Goal: Task Accomplishment & Management: Complete application form

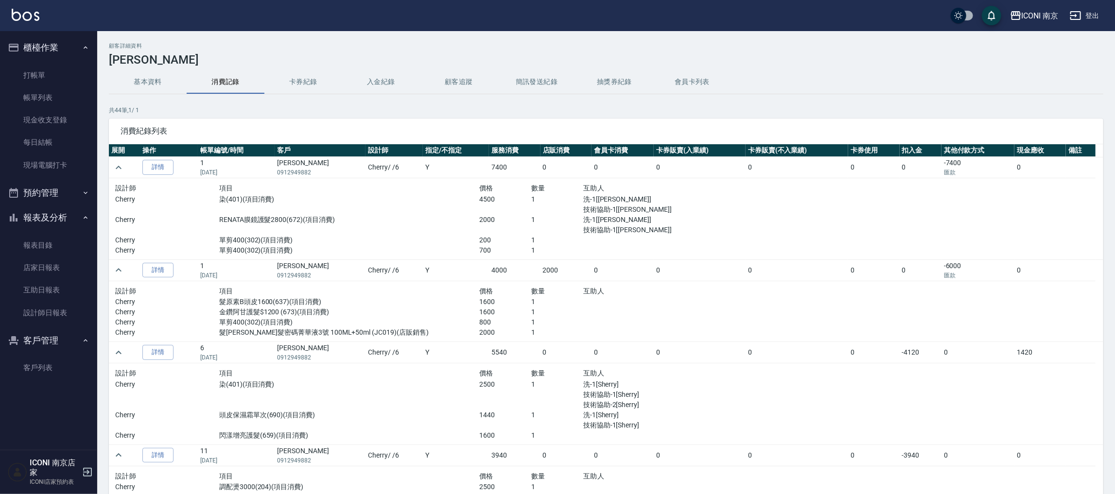
click at [305, 60] on h3 "[PERSON_NAME]" at bounding box center [606, 60] width 995 height 14
click at [36, 65] on link "打帳單" at bounding box center [48, 75] width 89 height 22
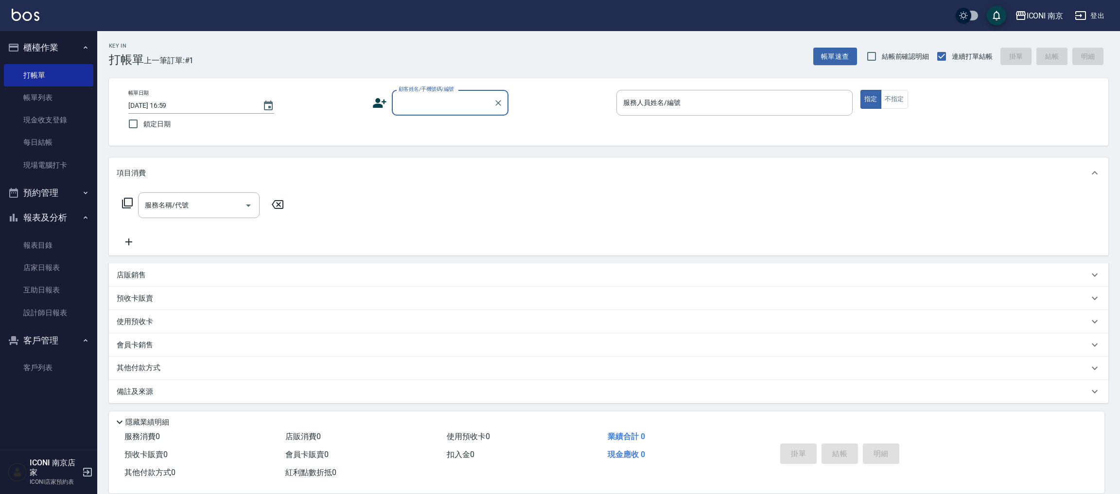
click at [52, 198] on button "預約管理" at bounding box center [48, 192] width 89 height 25
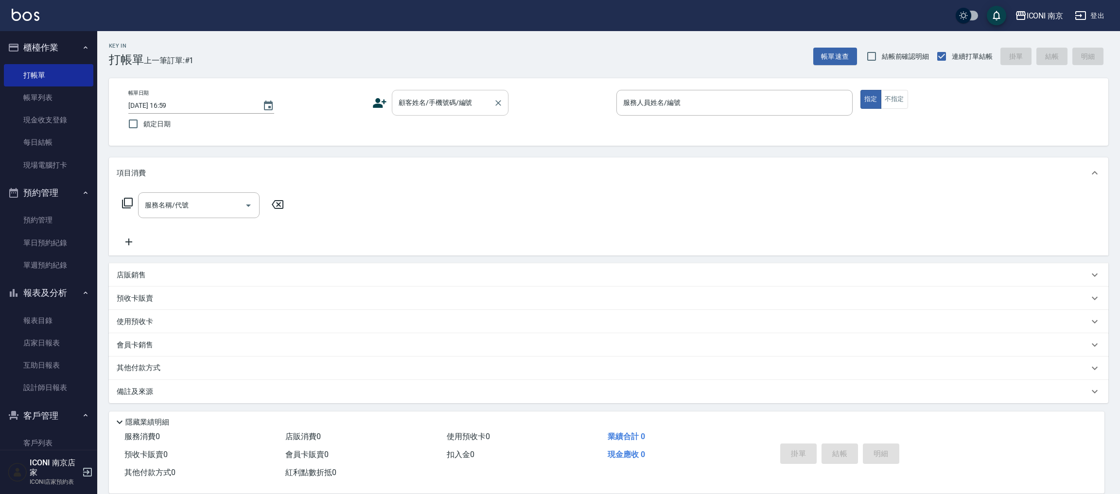
click at [468, 108] on input "顧客姓名/手機號碼/編號" at bounding box center [442, 102] width 93 height 17
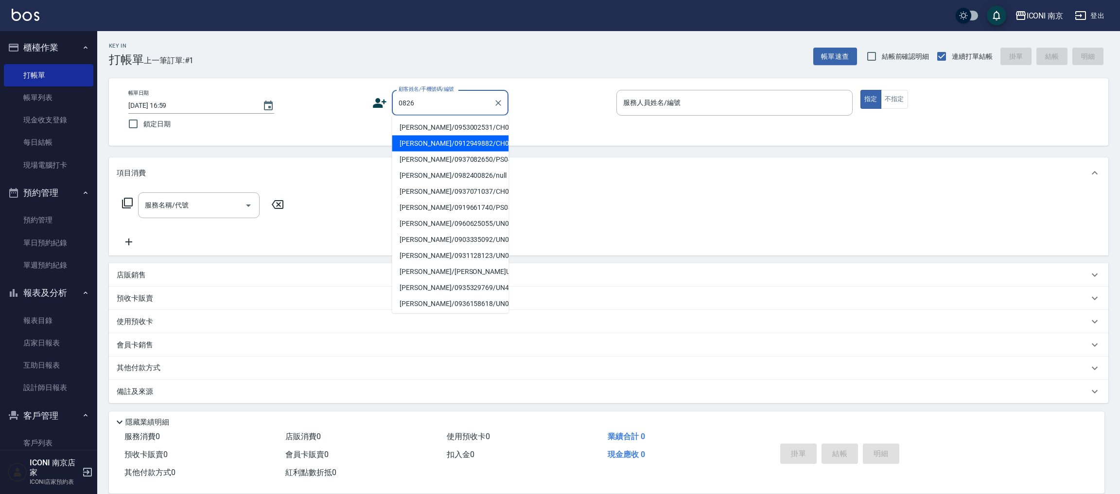
click at [441, 152] on li "[PERSON_NAME]/0912949882/CH0830826" at bounding box center [450, 144] width 117 height 16
type input "[PERSON_NAME]/0912949882/CH0830826"
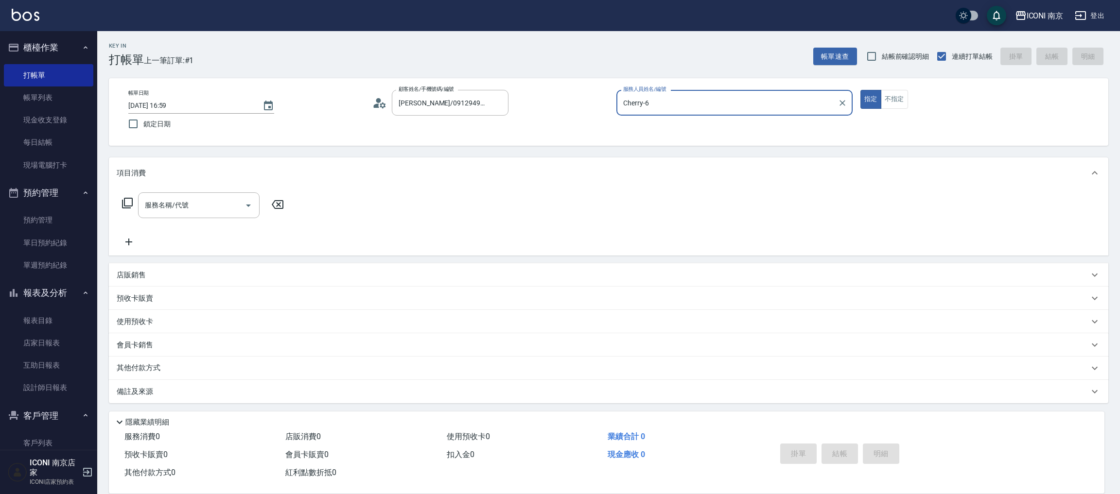
type input "Cherry-6"
click at [175, 370] on span "入金可用餘額: 0" at bounding box center [185, 368] width 41 height 7
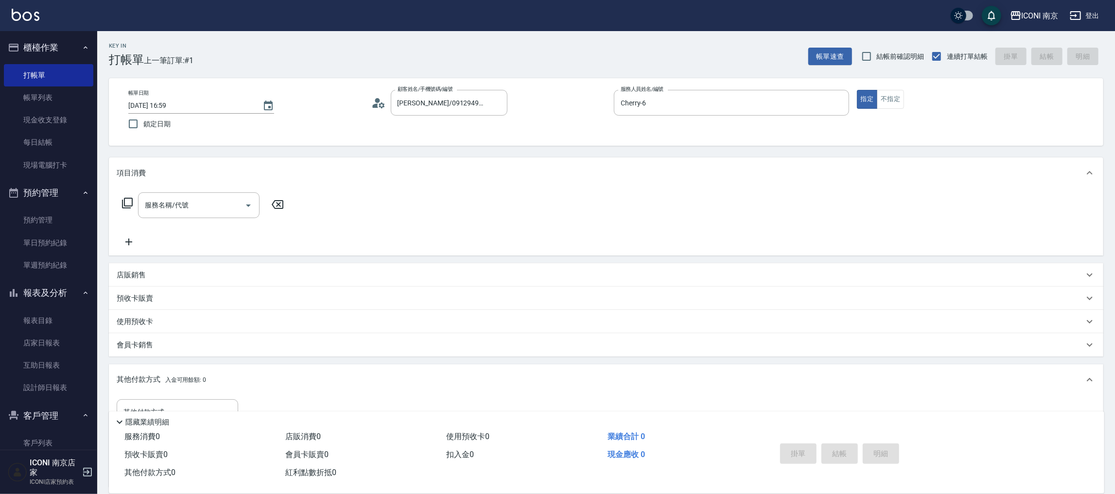
click at [122, 200] on icon at bounding box center [127, 203] width 11 height 11
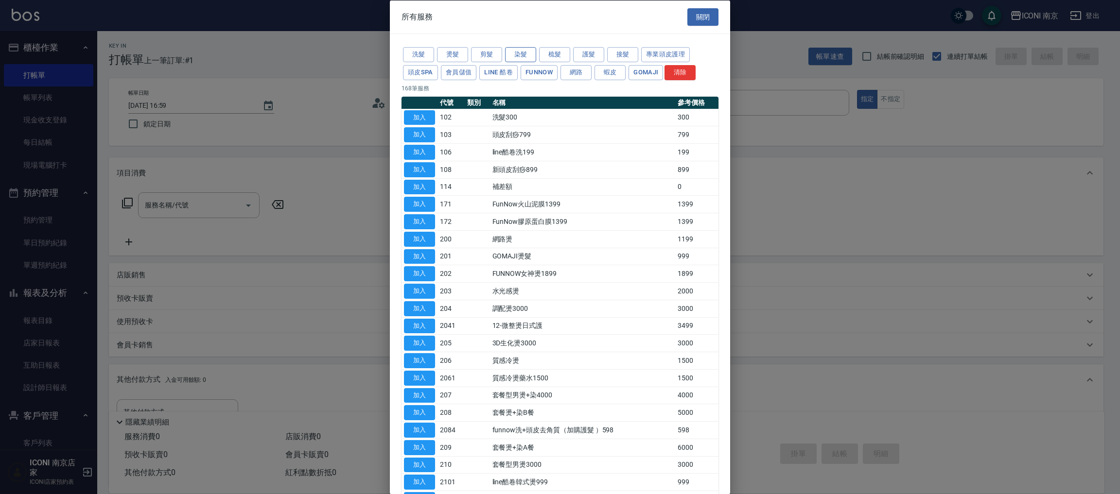
click at [522, 56] on button "染髮" at bounding box center [520, 54] width 31 height 15
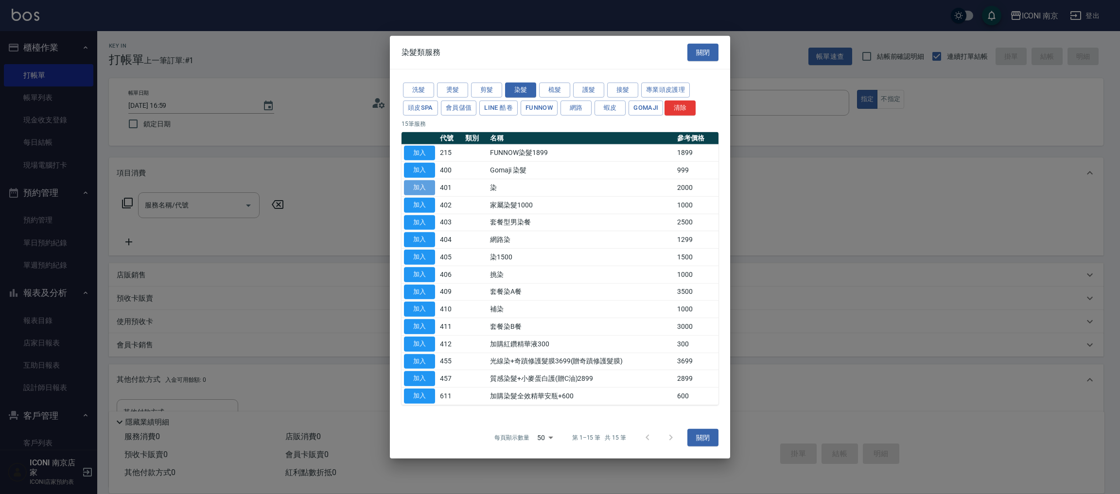
click at [419, 185] on button "加入" at bounding box center [419, 187] width 31 height 15
type input "染(401)"
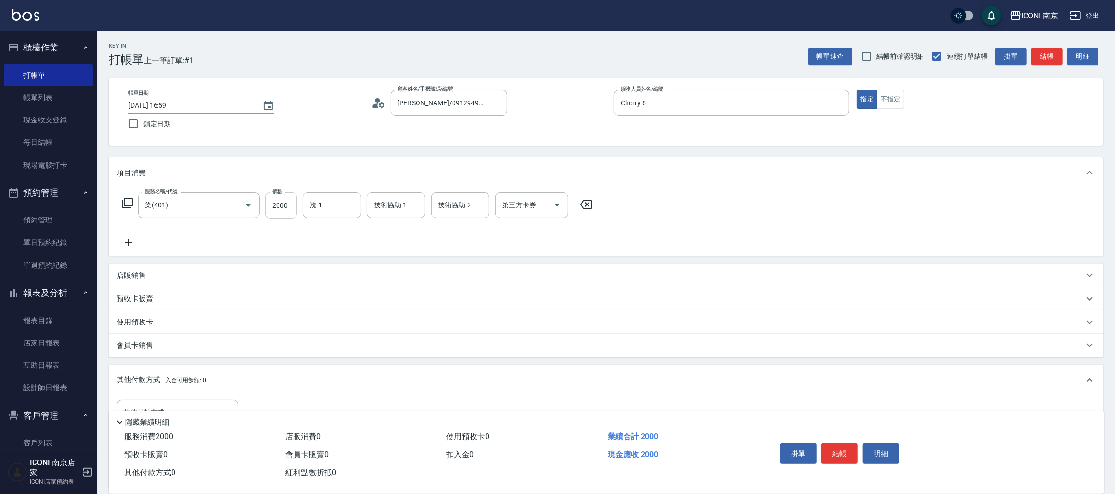
click at [284, 208] on input "2000" at bounding box center [281, 205] width 32 height 26
type input "4500"
type input "12"
type input "Sherry-12"
click at [132, 196] on div "服務名稱/代號 染(401) 服務名稱/代號 價格 4500 價格 洗-1 Sherry-12 洗-1 技術協助-1 技術協助-1 技術協助-2 技術協助-2…" at bounding box center [358, 205] width 482 height 26
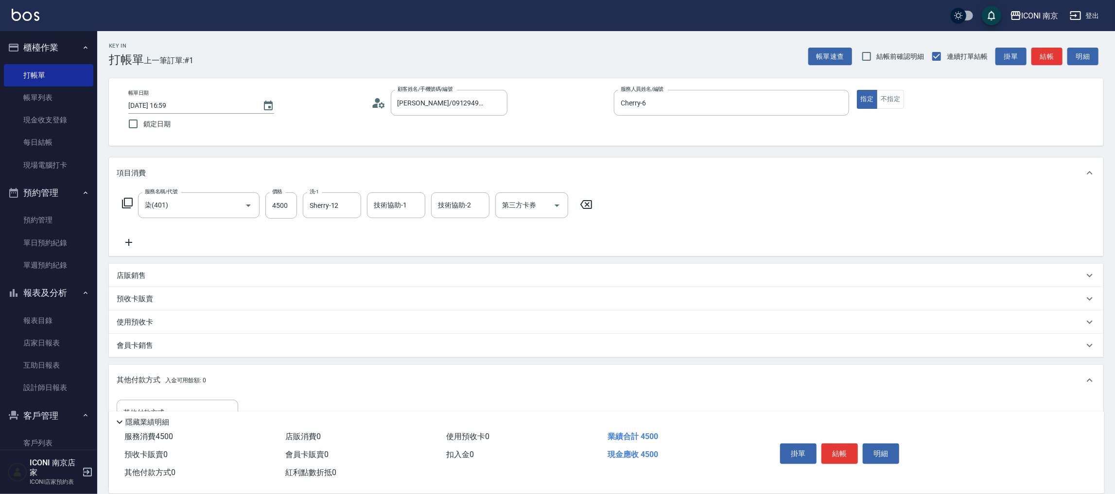
click at [127, 206] on icon at bounding box center [127, 203] width 11 height 11
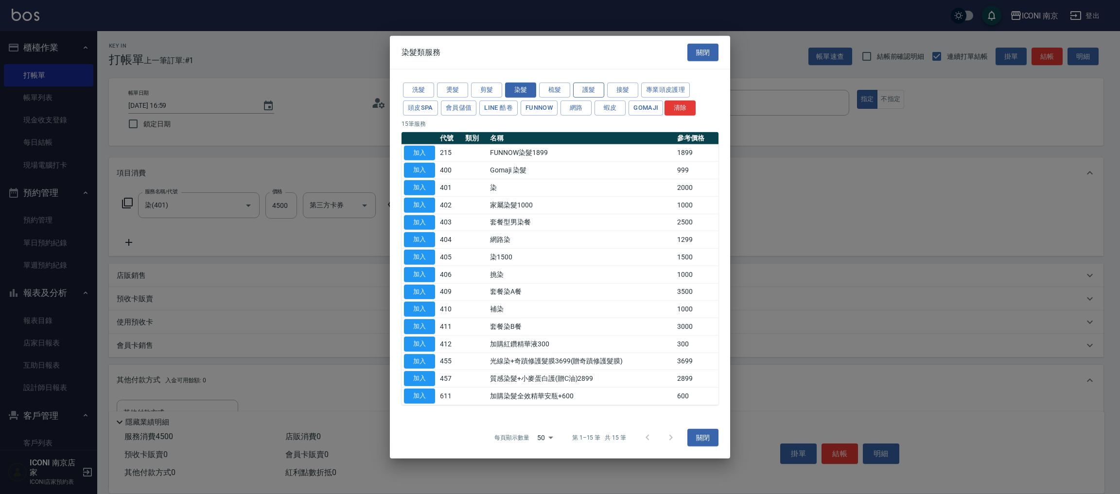
click at [594, 93] on button "護髮" at bounding box center [588, 90] width 31 height 15
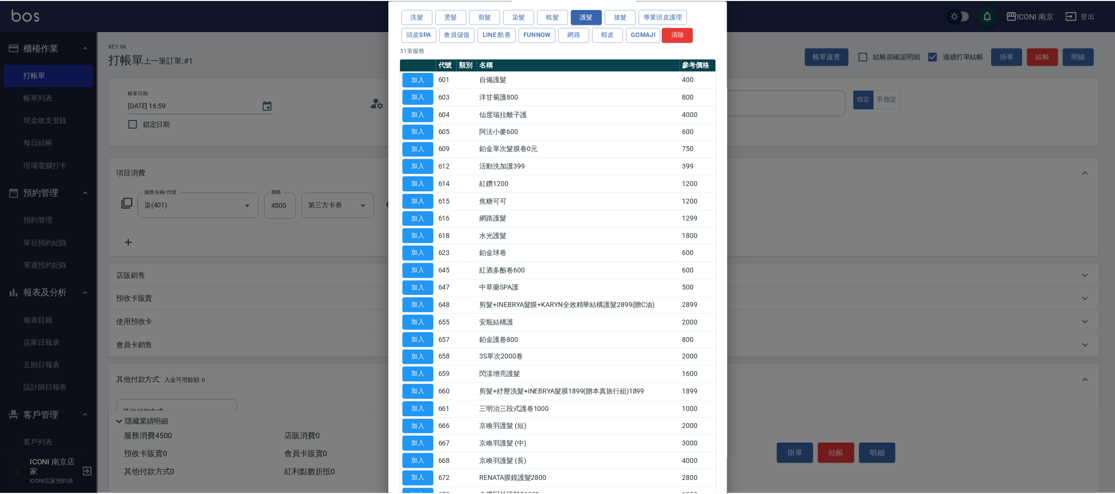
scroll to position [73, 0]
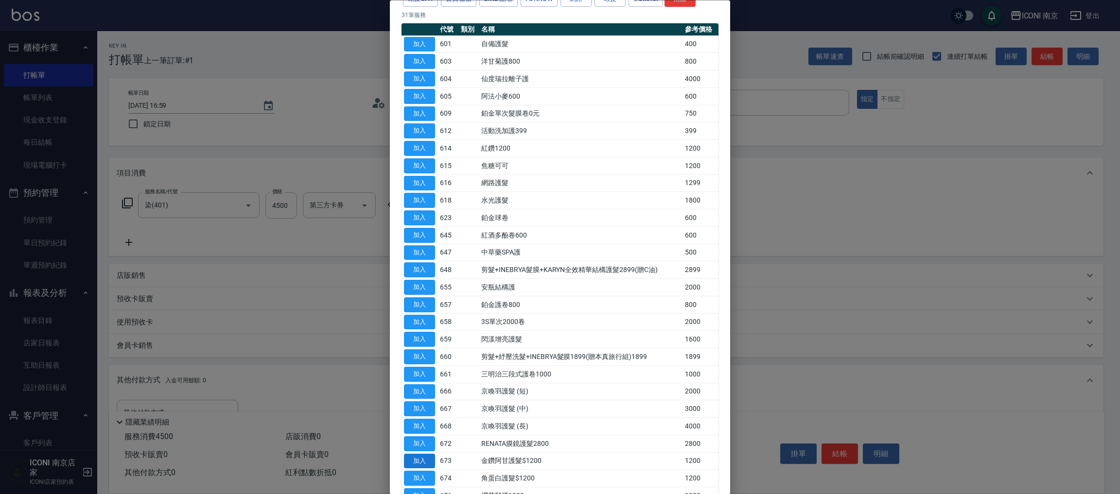
click at [427, 460] on button "加入" at bounding box center [419, 461] width 31 height 15
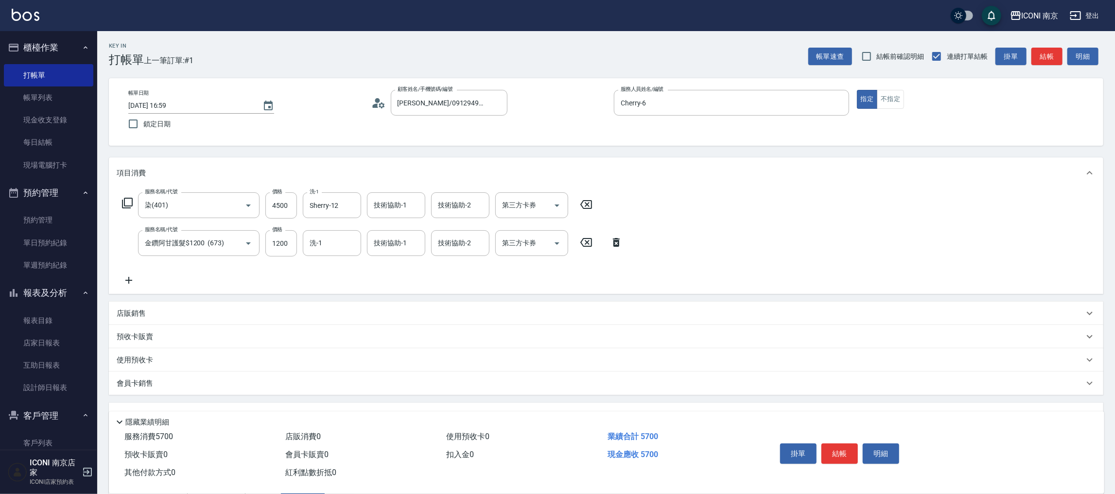
click at [283, 220] on div "服務名稱/代號 染(401) 服務名稱/代號 價格 4500 價格 洗-1 Sherry-12 洗-1 技術協助-1 技術協助-1 技術協助-2 技術協助-2…" at bounding box center [373, 239] width 512 height 94
click at [278, 244] on input "1200" at bounding box center [281, 243] width 32 height 26
type input "1400"
type input "Sherry-12"
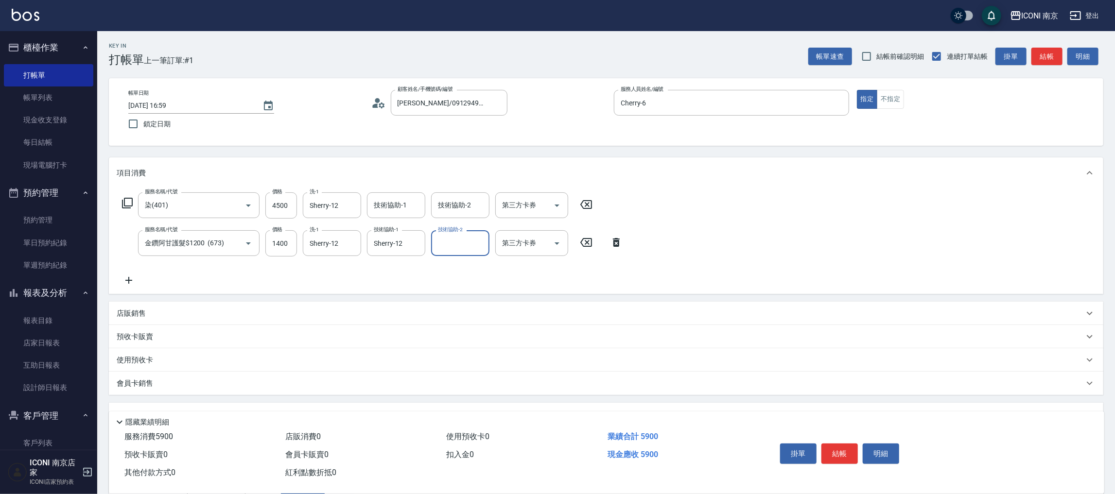
click at [128, 201] on icon at bounding box center [128, 203] width 12 height 12
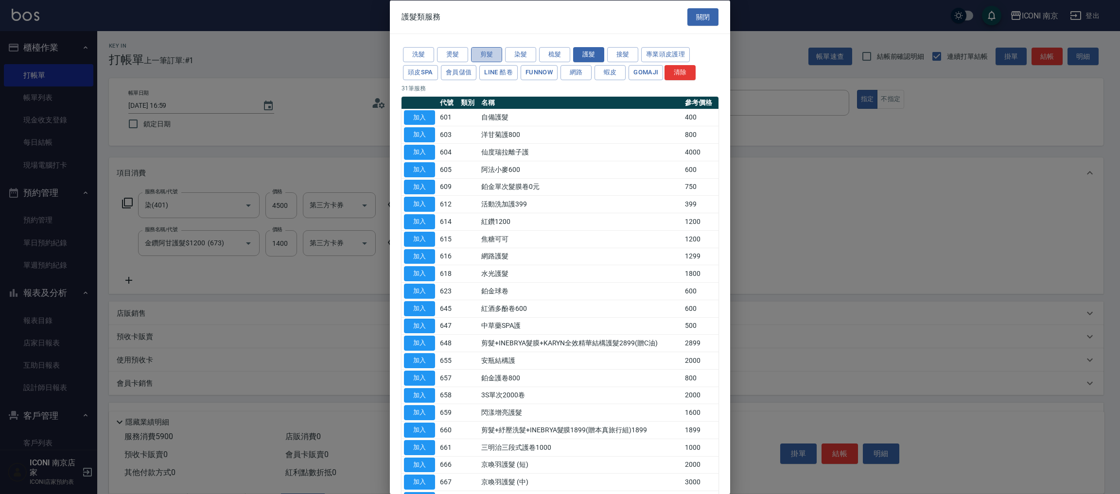
click at [473, 55] on button "剪髮" at bounding box center [486, 54] width 31 height 15
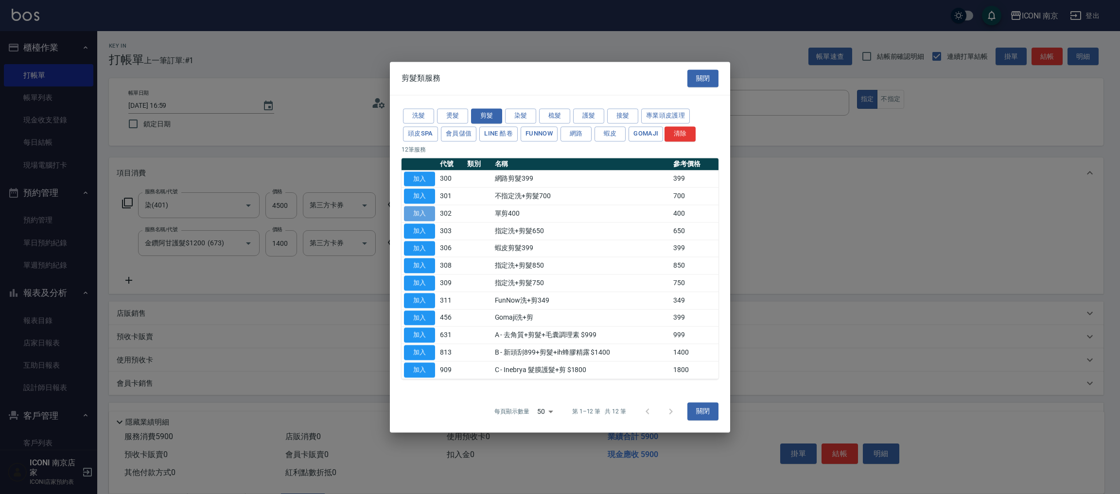
click at [424, 213] on button "加入" at bounding box center [419, 213] width 31 height 15
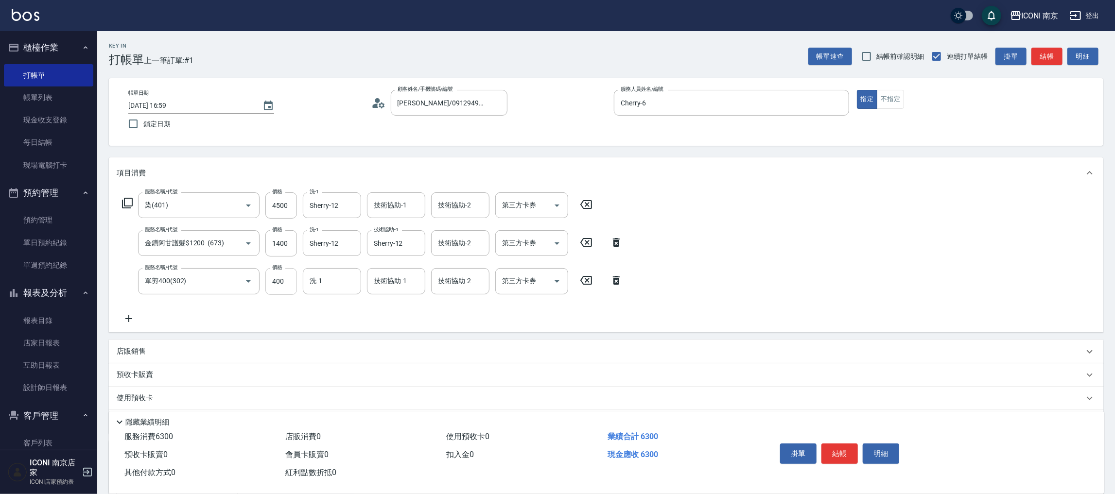
click at [276, 290] on input "400" at bounding box center [281, 281] width 32 height 26
type input "700"
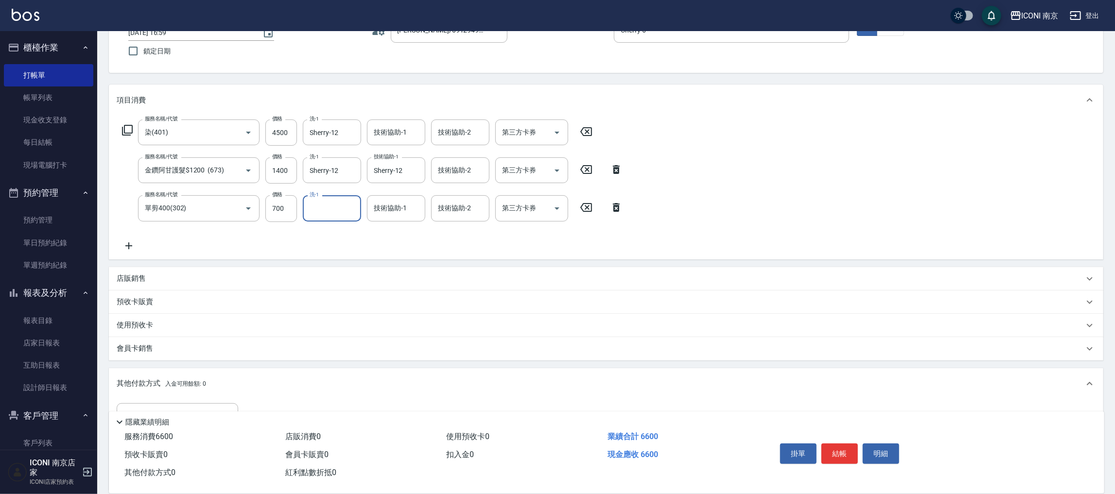
click at [167, 373] on div "其他付款方式 入金可用餘額: 0" at bounding box center [606, 383] width 995 height 31
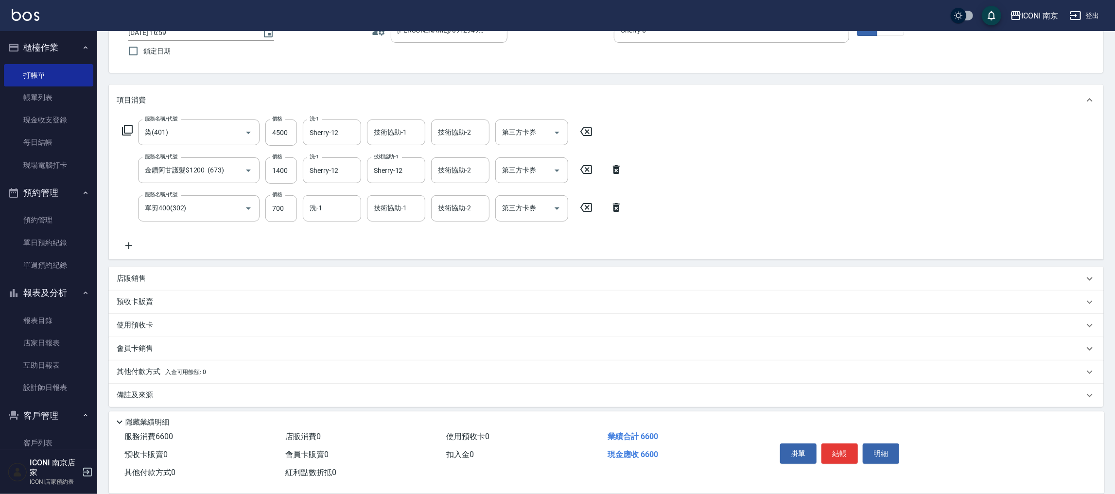
scroll to position [76, 0]
click at [167, 373] on p "其他付款方式 入金可用餘額: 0" at bounding box center [161, 369] width 89 height 11
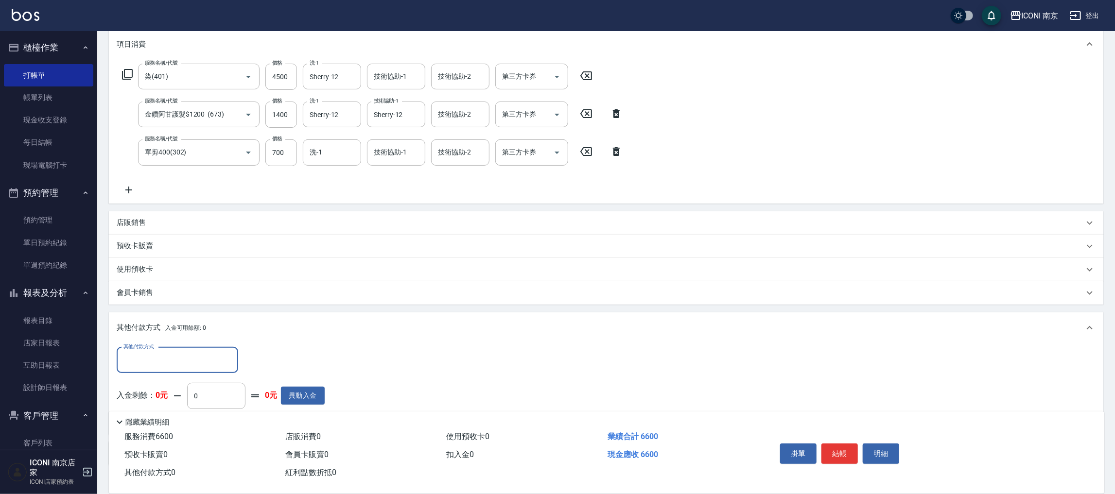
scroll to position [0, 0]
click at [177, 346] on div "其他付款方式 其他付款方式 入金剩餘： 0元 0 ​ 整筆扣入金 0元 異動入金" at bounding box center [606, 389] width 995 height 91
click at [171, 357] on input "其他付款方式" at bounding box center [177, 360] width 113 height 17
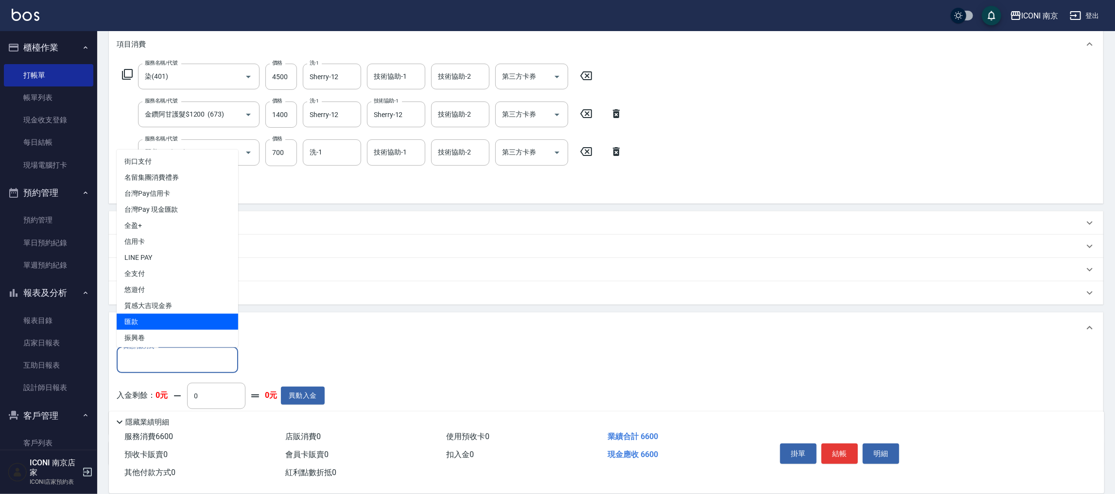
click at [152, 315] on span "匯款" at bounding box center [178, 322] width 122 height 16
type input "匯款"
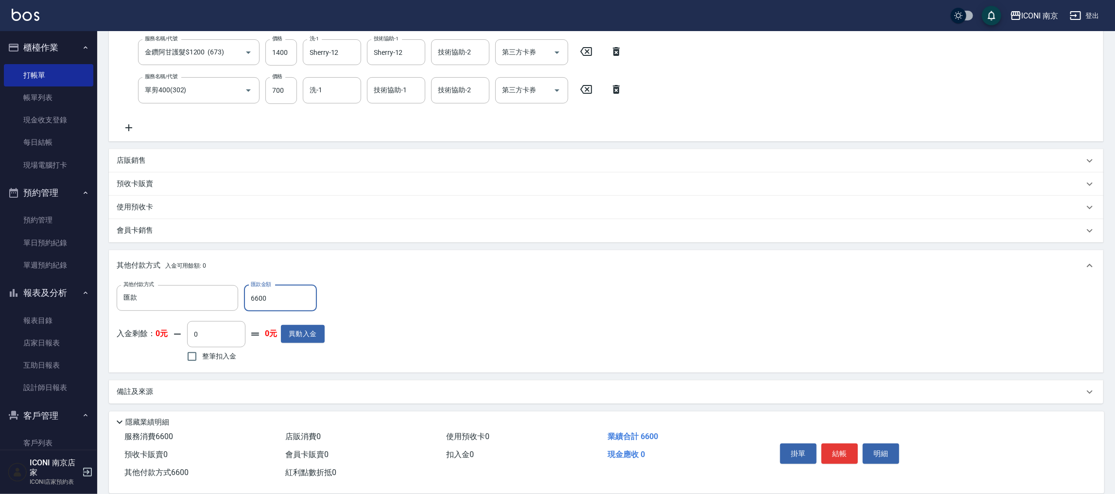
type input "6600"
click at [229, 383] on div "備註及來源" at bounding box center [606, 392] width 995 height 23
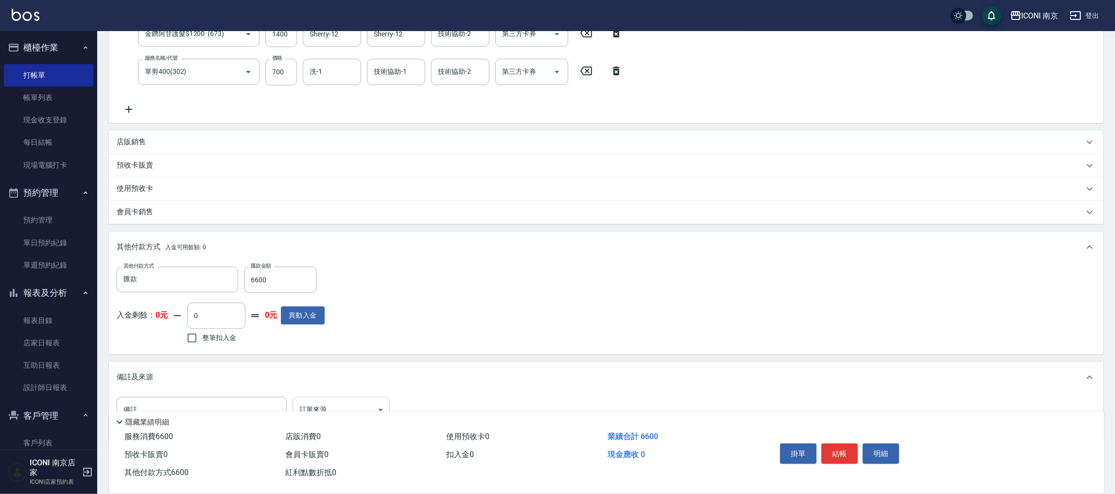
scroll to position [244, 0]
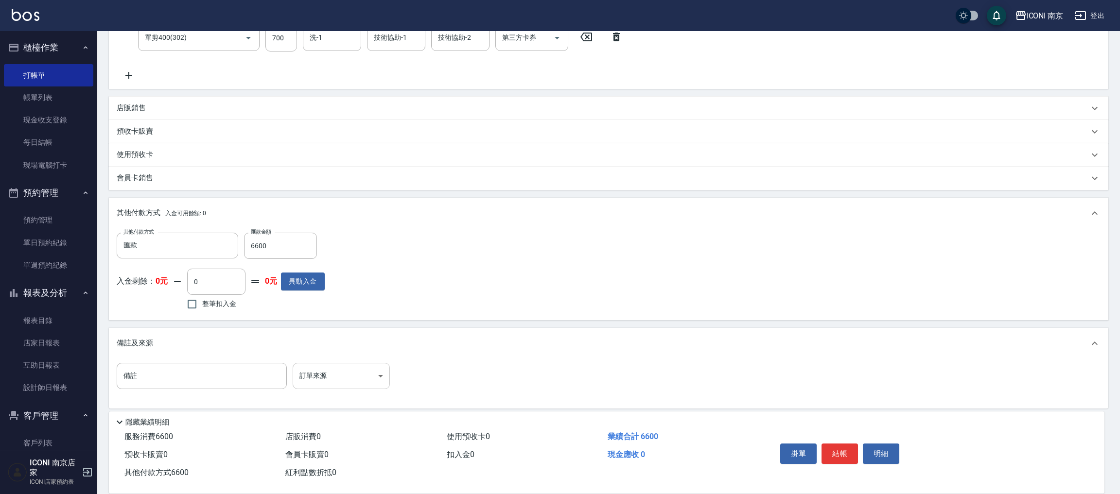
click at [308, 380] on body "ICONI 南京 登出 櫃檯作業 打帳單 帳單列表 現金收支登錄 每日結帳 現場電腦打卡 預約管理 預約管理 單日預約紀錄 單週預約紀錄 報表及分析 報表目錄…" at bounding box center [560, 128] width 1120 height 744
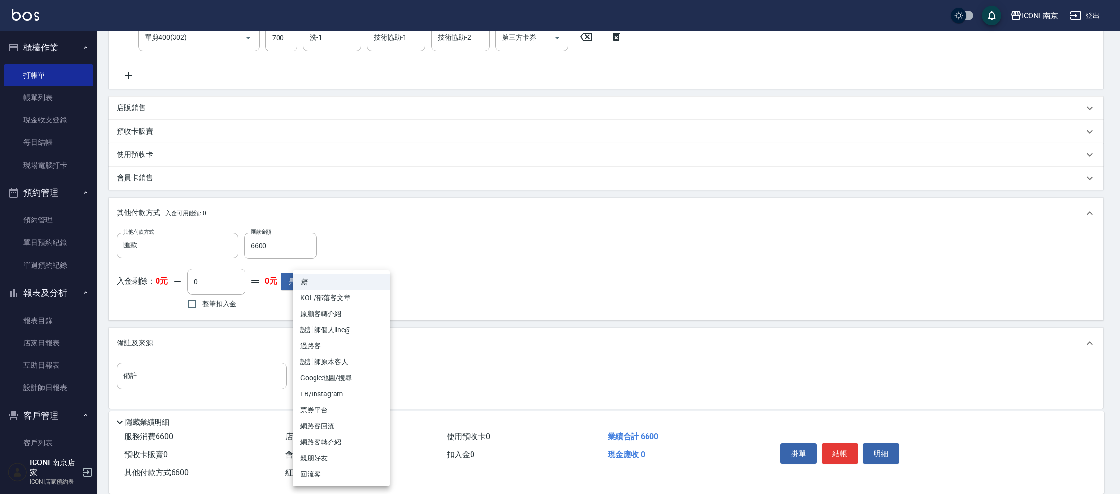
click at [346, 359] on li "設計師原本客人" at bounding box center [341, 362] width 97 height 16
type input "設計師原本客人"
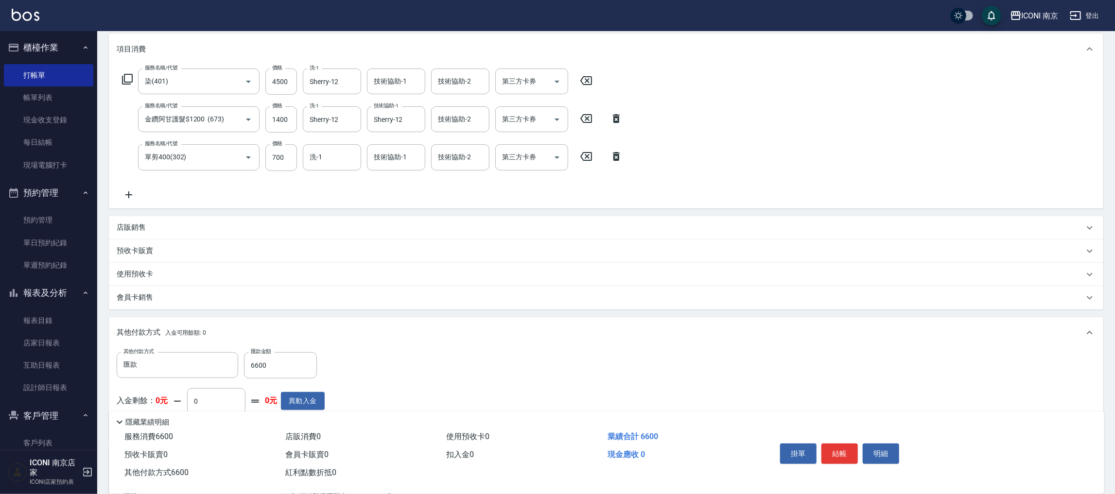
scroll to position [249, 0]
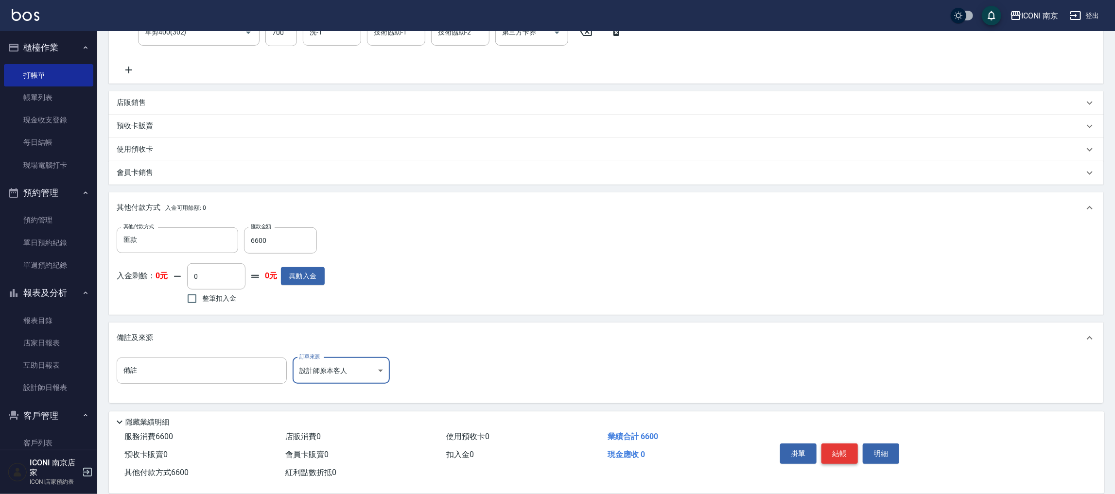
click at [844, 452] on button "結帳" at bounding box center [839, 454] width 36 height 20
type input "[DATE] 17:06"
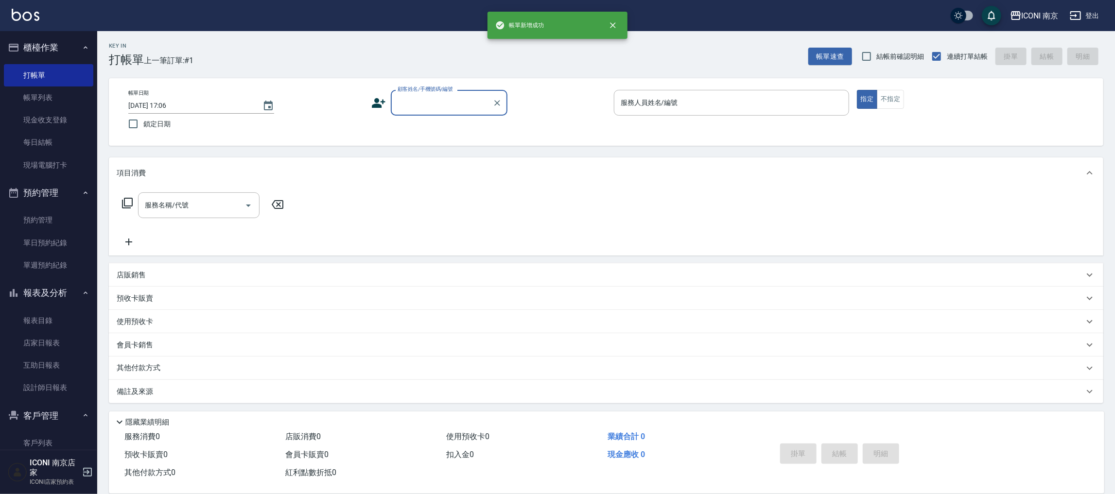
scroll to position [0, 0]
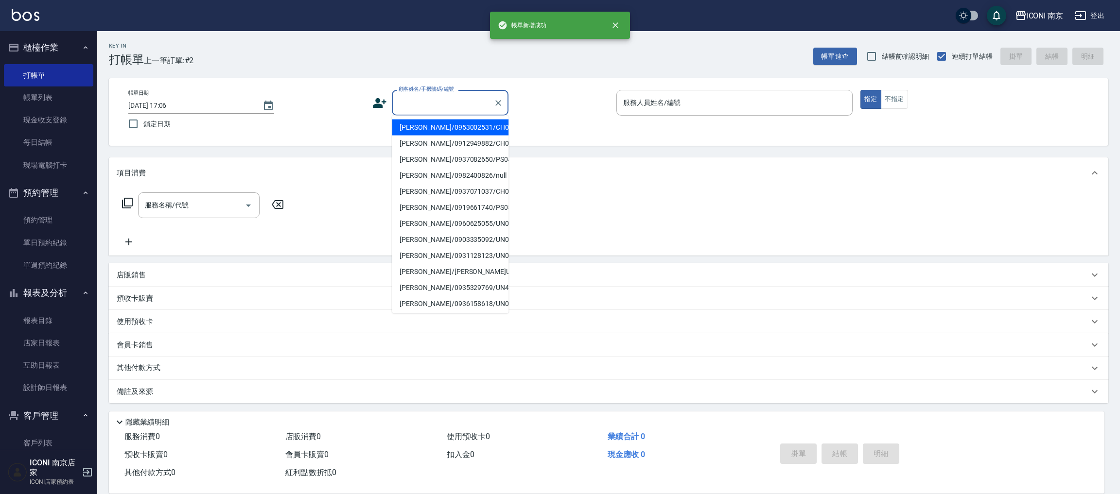
click at [436, 103] on input "顧客姓名/手機號碼/編號" at bounding box center [442, 102] width 93 height 17
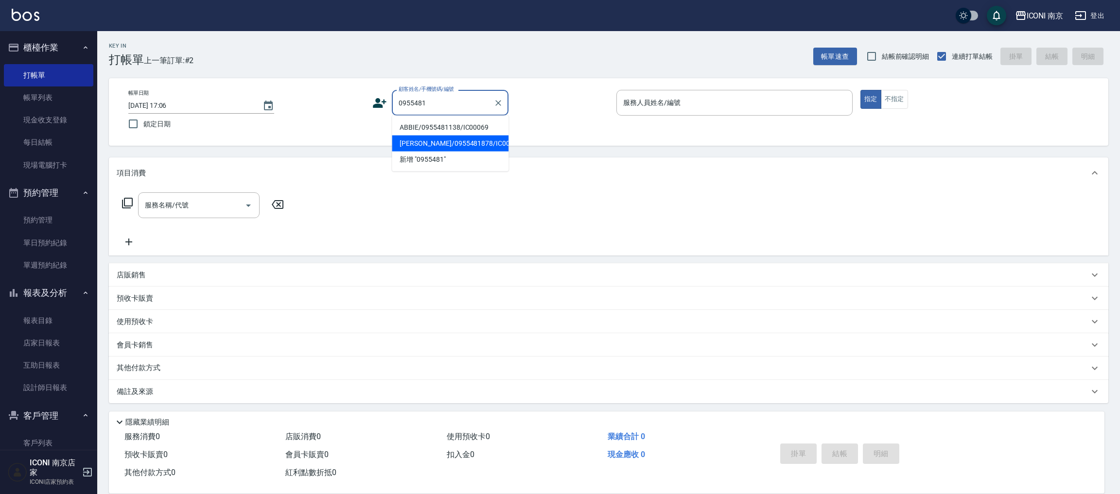
click at [475, 146] on li "[PERSON_NAME]/0955481878/IC000101" at bounding box center [450, 144] width 117 height 16
type input "[PERSON_NAME]/0955481878/IC000101"
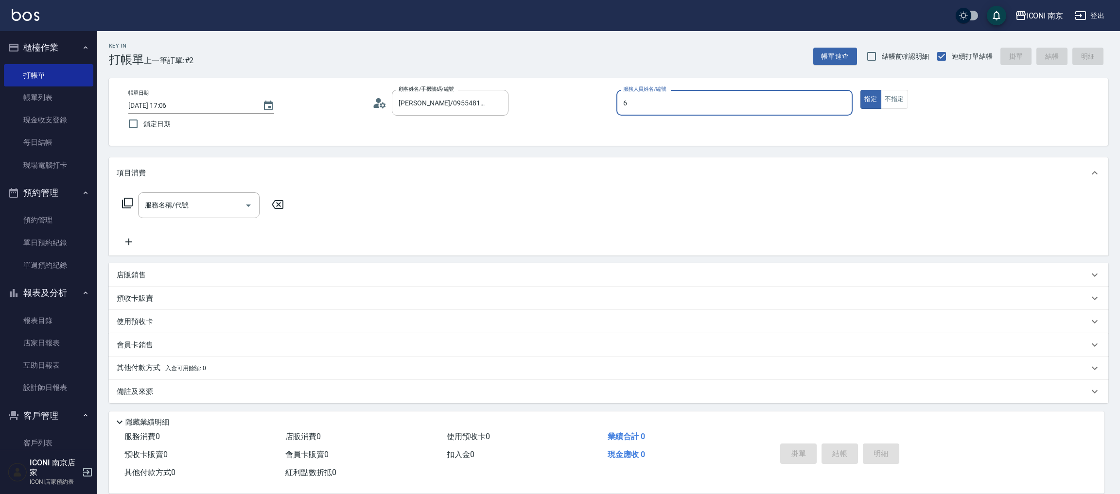
type input "Cherry-6"
type button "true"
click at [205, 198] on input "服務名稱/代號" at bounding box center [191, 205] width 98 height 17
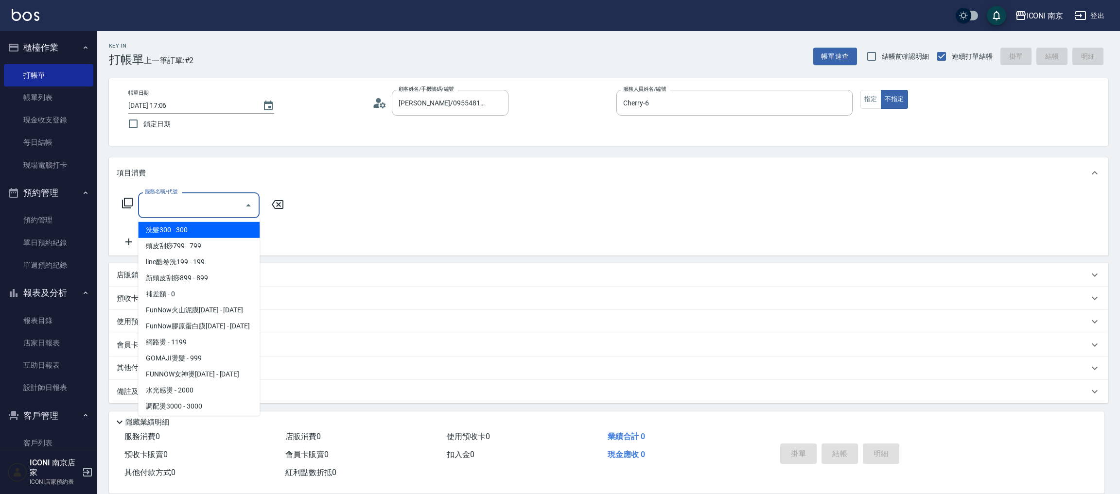
click at [205, 223] on span "洗髮300 - 300" at bounding box center [199, 230] width 122 height 16
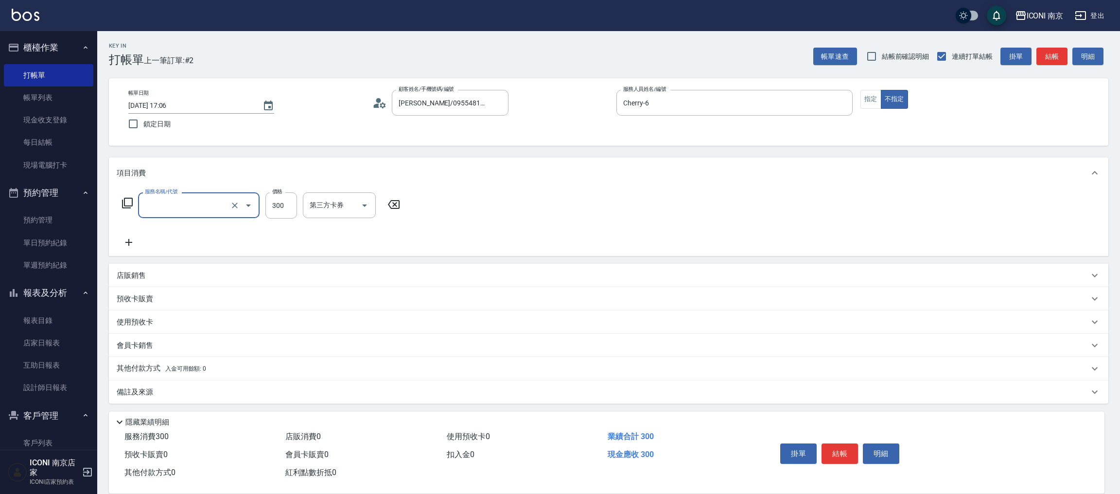
type input "洗髮300(102)"
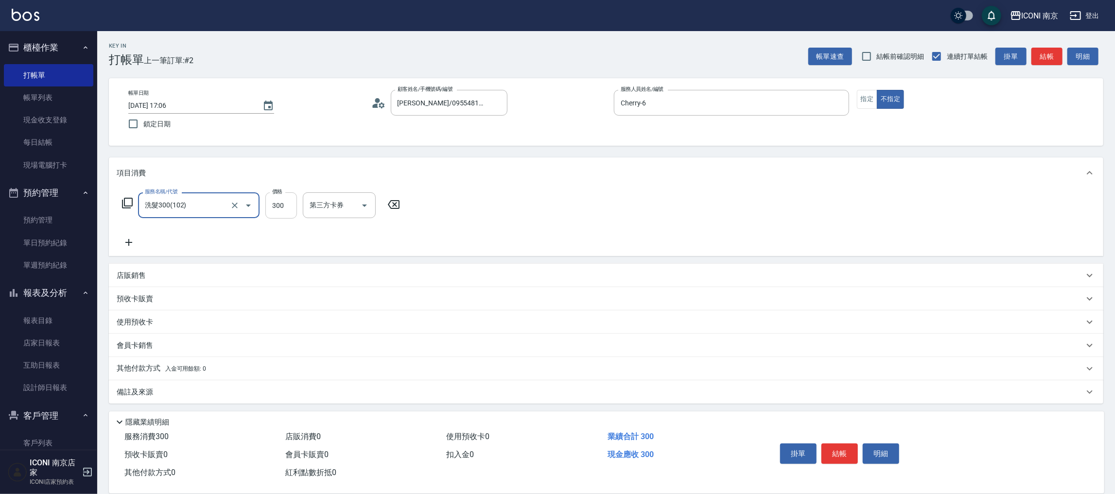
click at [281, 217] on input "300" at bounding box center [281, 205] width 32 height 26
type input "500"
type input "[PERSON_NAME]-17"
click at [148, 391] on p "備註及來源" at bounding box center [135, 392] width 36 height 10
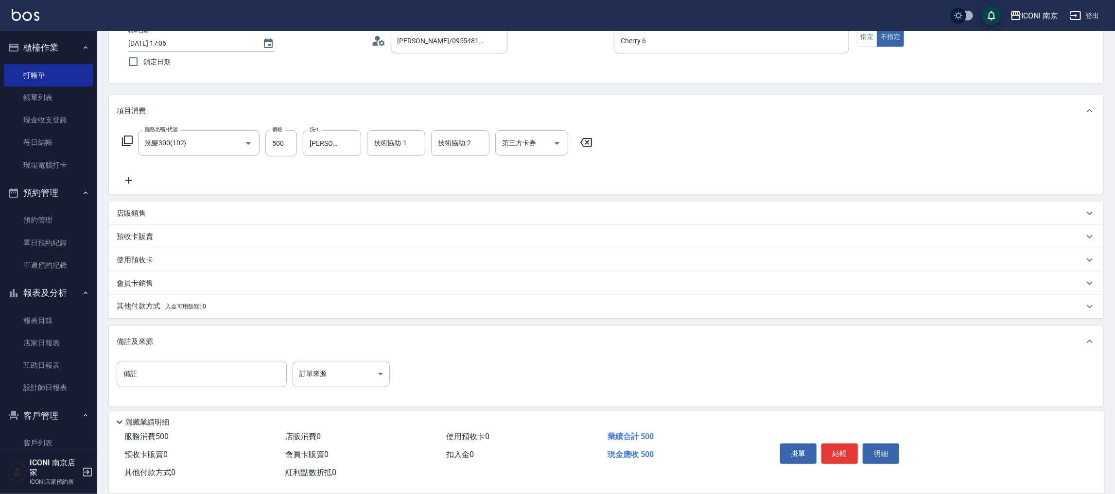
scroll to position [66, 0]
click at [354, 367] on body "ICONI 南京 登出 櫃檯作業 打帳單 帳單列表 現金收支登錄 每日結帳 現場電腦打卡 預約管理 預約管理 單日預約紀錄 單週預約紀錄 報表及分析 報表目錄…" at bounding box center [557, 214] width 1115 height 560
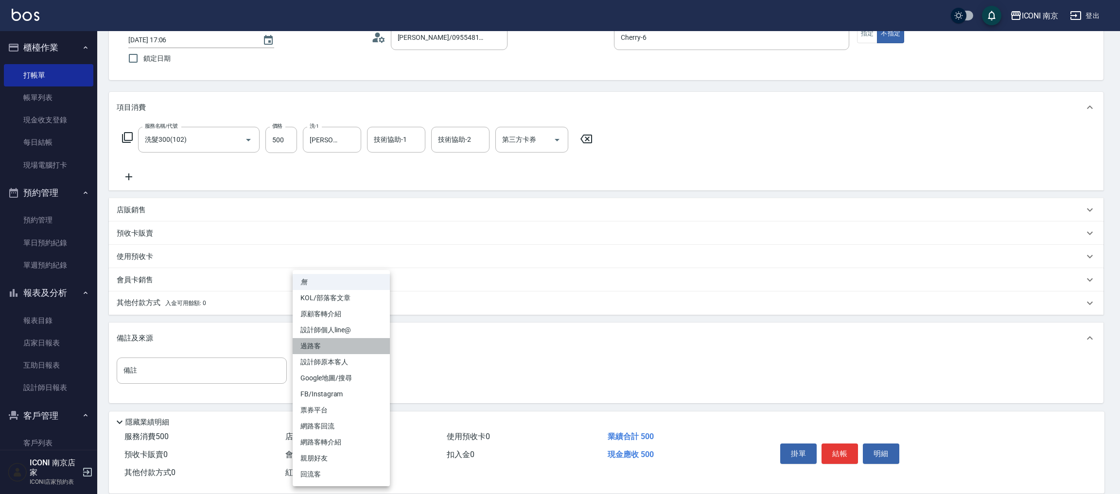
click at [348, 350] on li "過路客" at bounding box center [341, 346] width 97 height 16
type input "過路客"
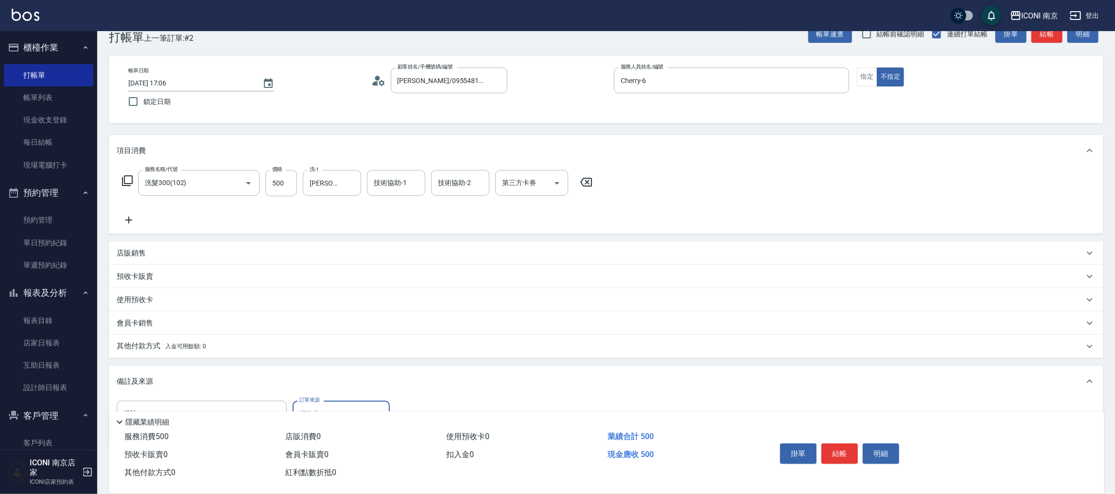
scroll to position [0, 0]
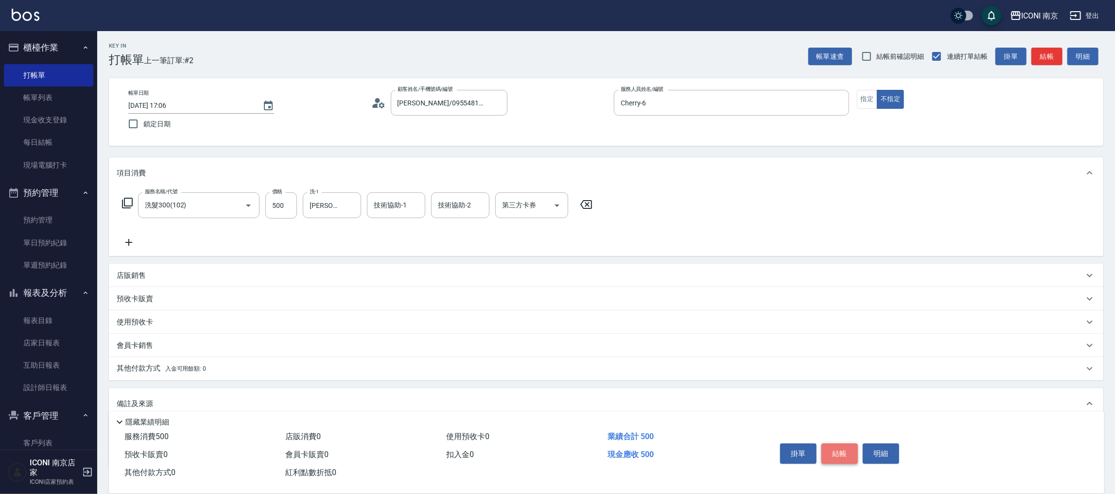
click at [832, 452] on button "結帳" at bounding box center [839, 454] width 36 height 20
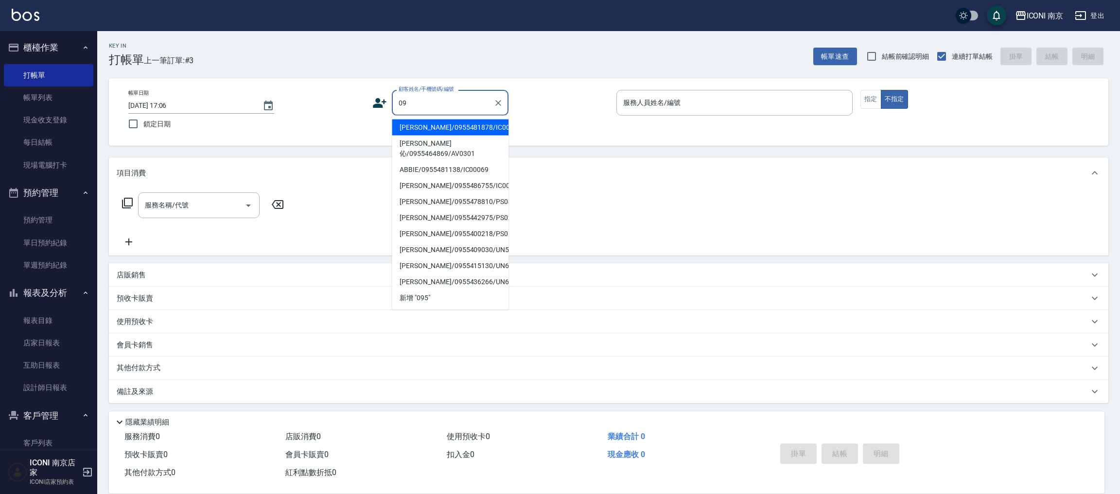
type input "0"
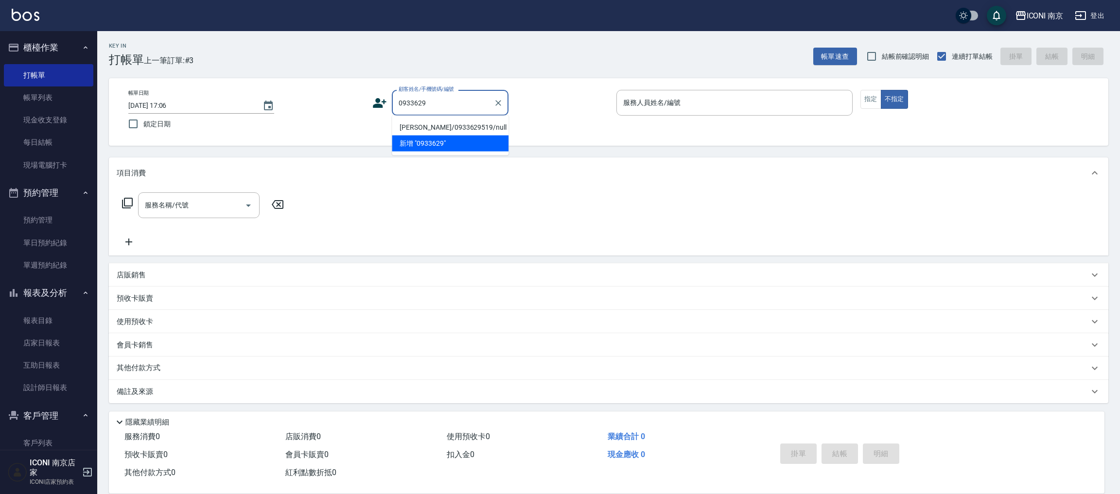
click at [465, 126] on li "[PERSON_NAME]/0933629519/null" at bounding box center [450, 128] width 117 height 16
type input "[PERSON_NAME]/0933629519/null"
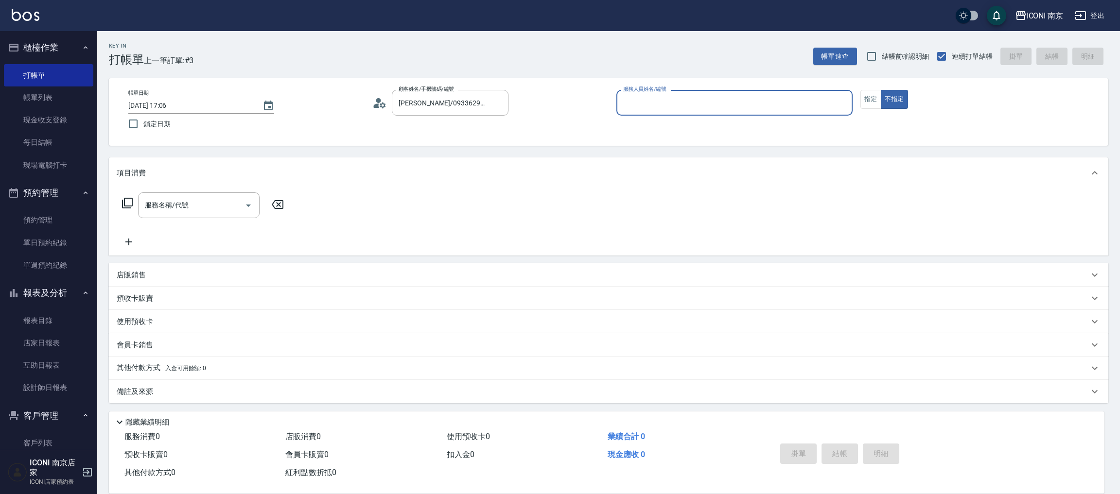
drag, startPoint x: 497, startPoint y: 103, endPoint x: 189, endPoint y: 116, distance: 308.5
click at [496, 103] on icon "Clear" at bounding box center [498, 103] width 10 height 10
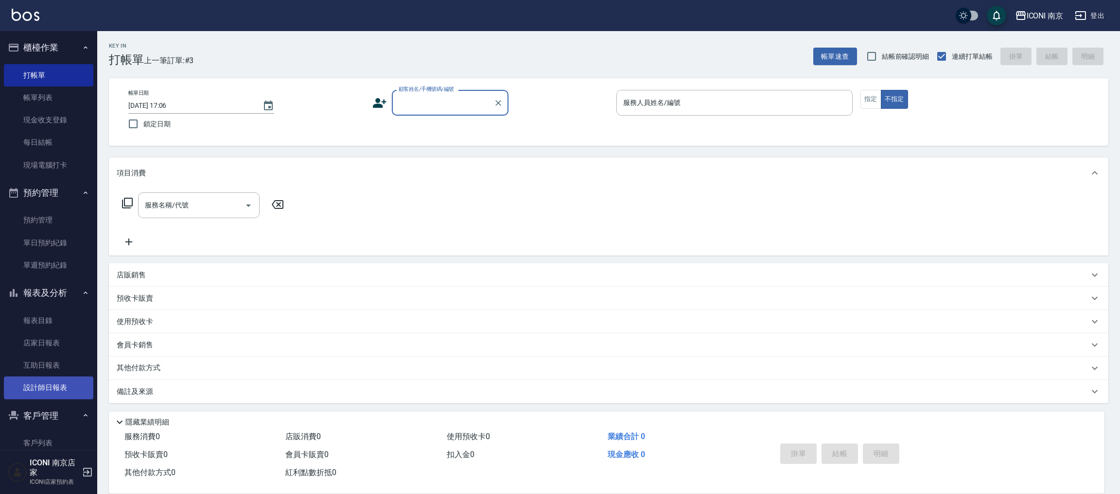
click at [53, 380] on link "設計師日報表" at bounding box center [48, 388] width 89 height 22
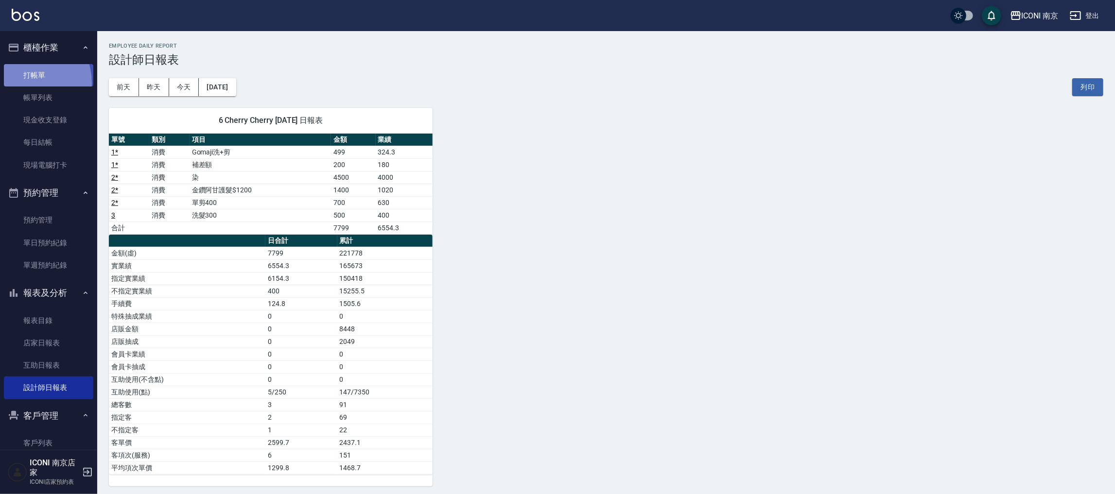
click at [23, 83] on link "打帳單" at bounding box center [48, 75] width 89 height 22
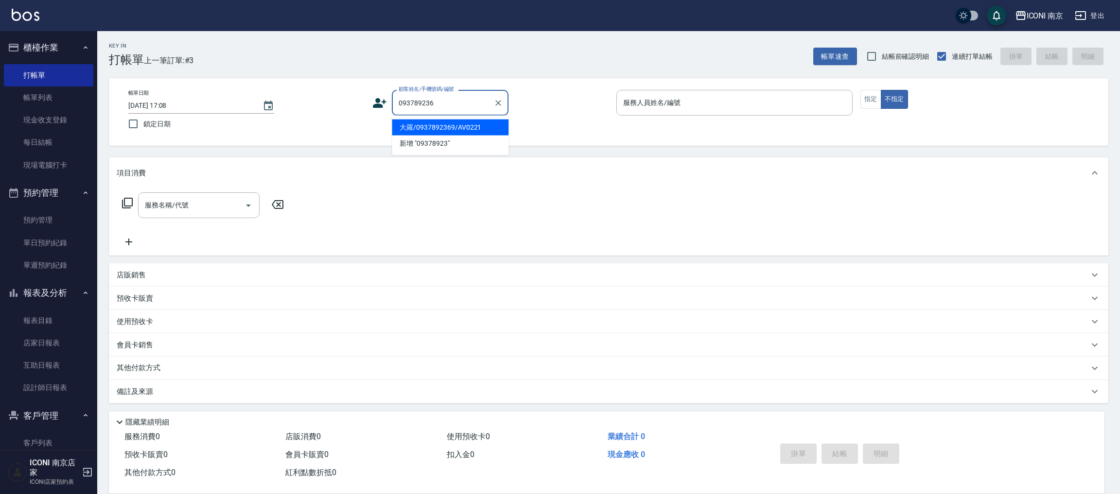
type input "0937892369"
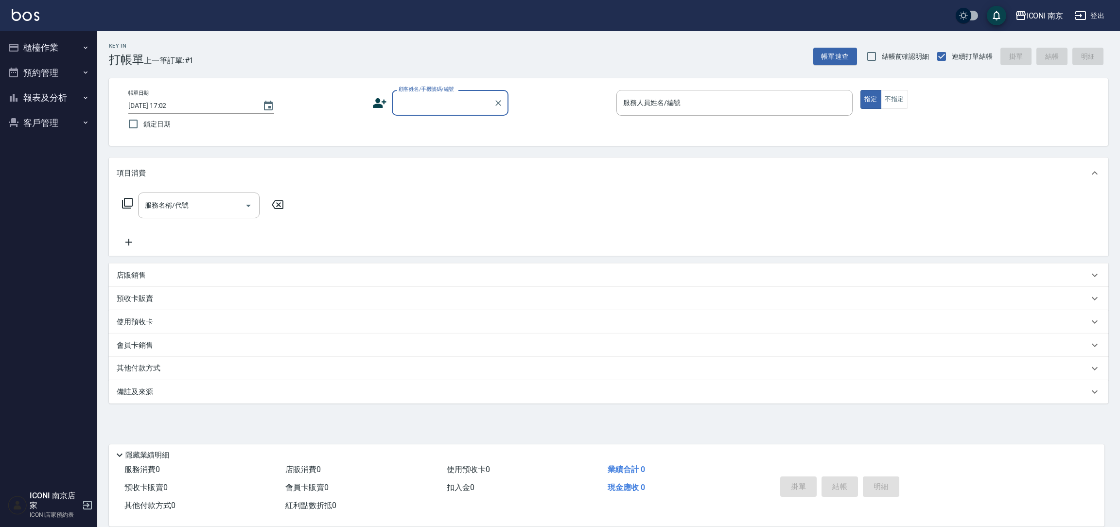
click at [34, 131] on button "客戶管理" at bounding box center [48, 122] width 89 height 25
click at [45, 142] on link "客戶列表" at bounding box center [48, 150] width 89 height 22
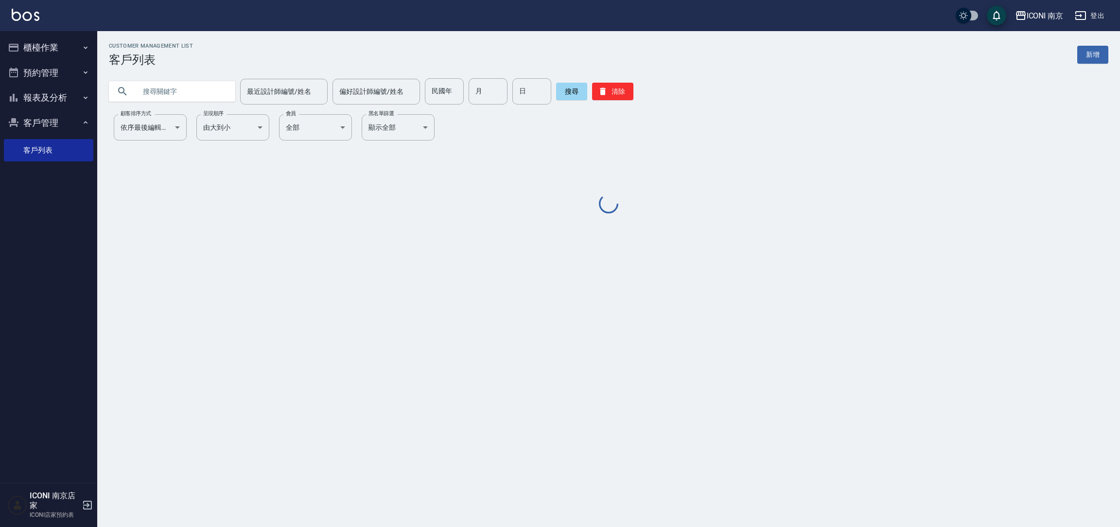
click at [214, 99] on input "text" at bounding box center [181, 91] width 91 height 26
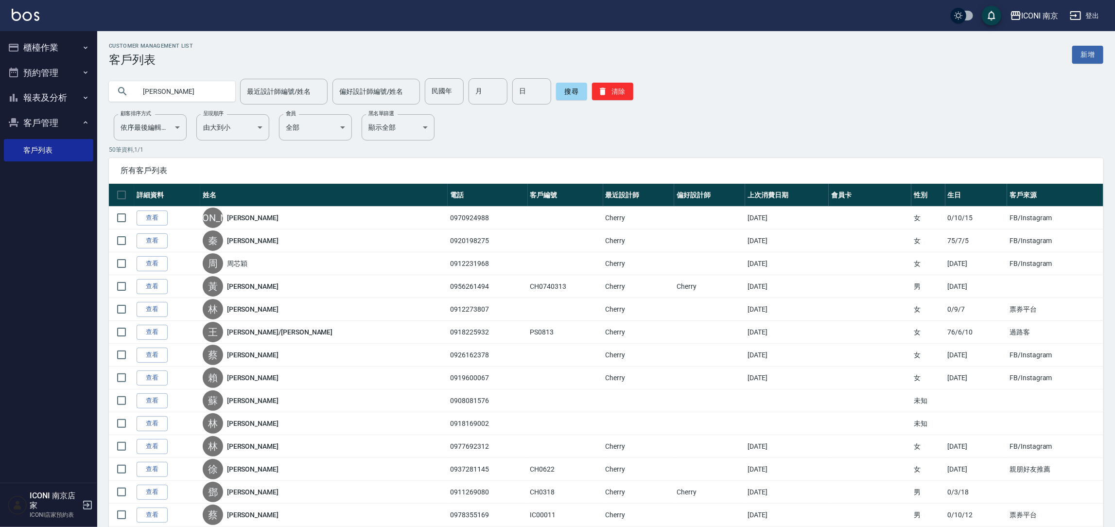
type input "吳純敏"
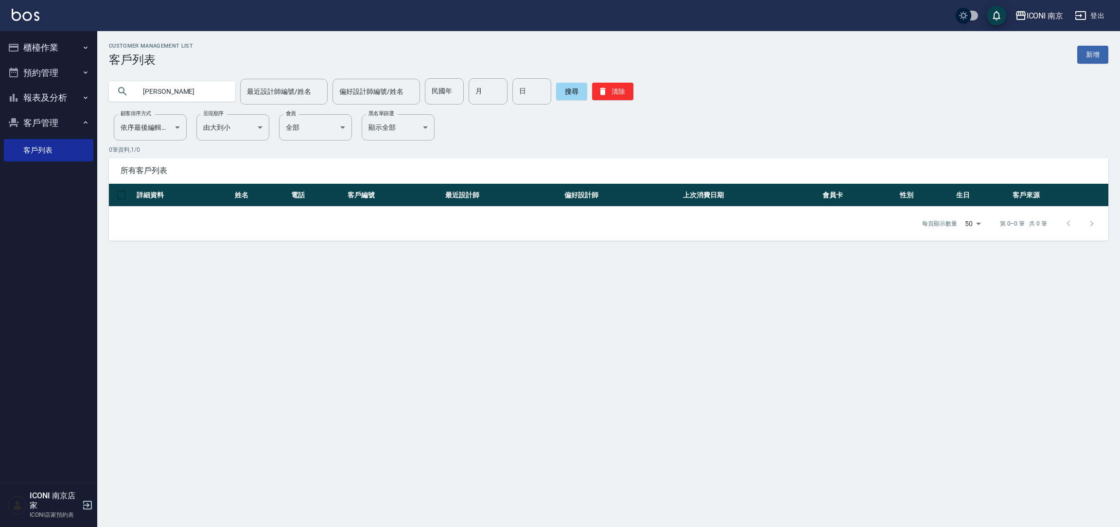
drag, startPoint x: 191, startPoint y: 96, endPoint x: 202, endPoint y: 93, distance: 11.2
click at [202, 93] on input "吳純敏" at bounding box center [181, 91] width 91 height 26
